Goal: Navigation & Orientation: Understand site structure

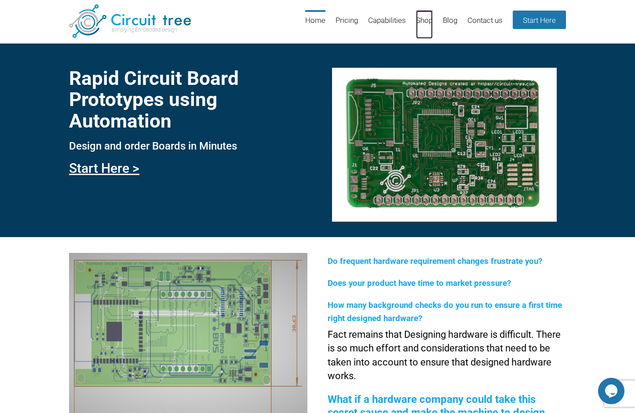
click at [423, 21] on link "Shop" at bounding box center [424, 24] width 17 height 29
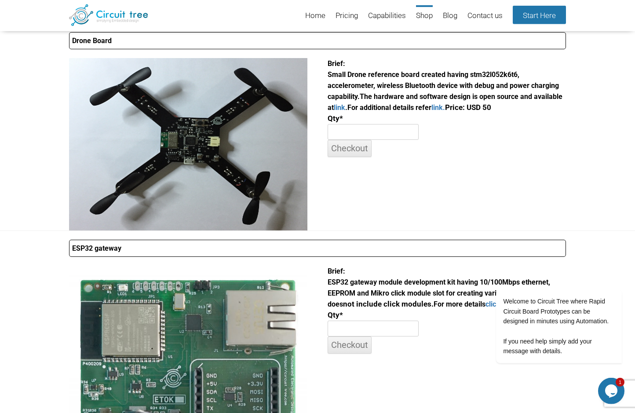
scroll to position [42, 0]
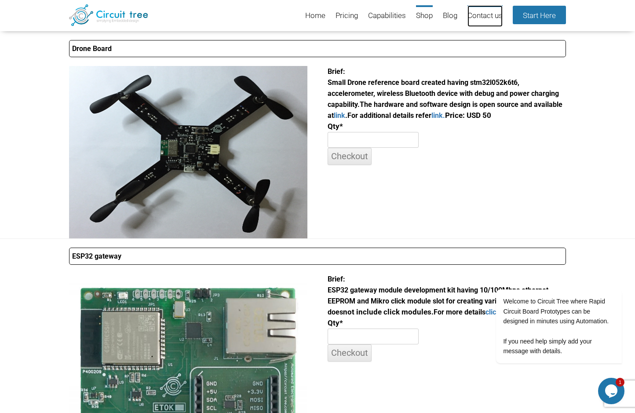
click at [478, 17] on link "Contact us" at bounding box center [484, 16] width 35 height 22
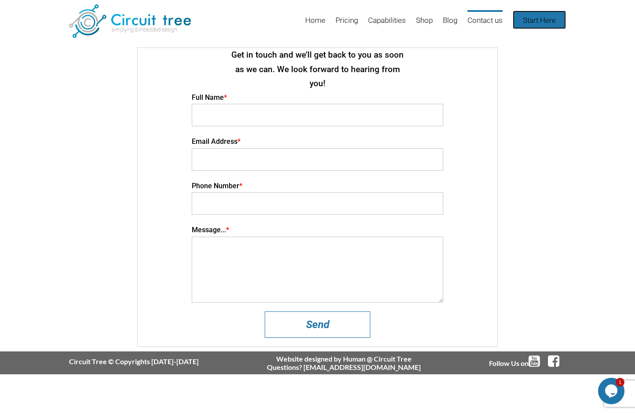
click at [538, 17] on link "Start Here" at bounding box center [538, 20] width 53 height 18
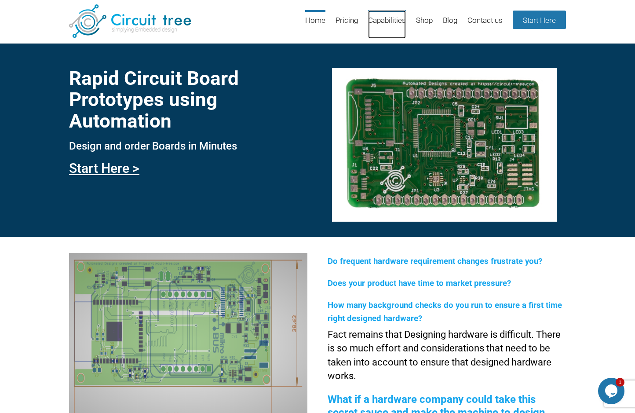
click at [378, 21] on link "Capabilities" at bounding box center [387, 24] width 38 height 29
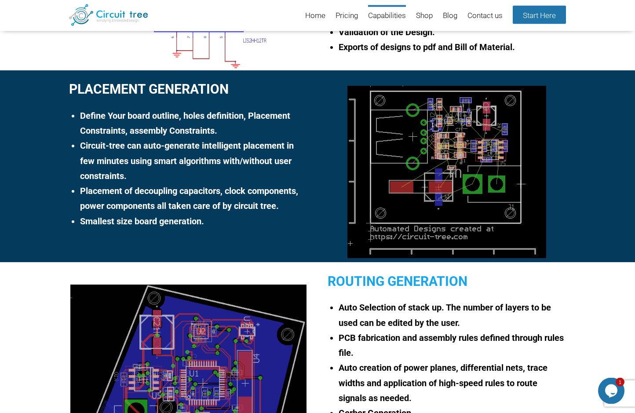
scroll to position [431, 0]
